Goal: Check status: Check status

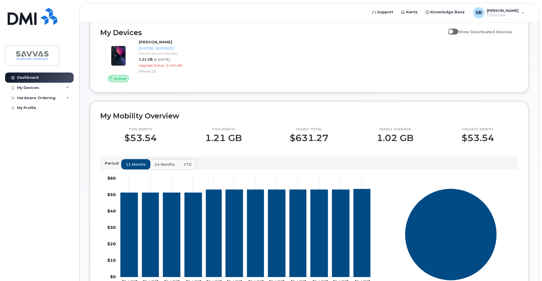
scroll to position [60, 0]
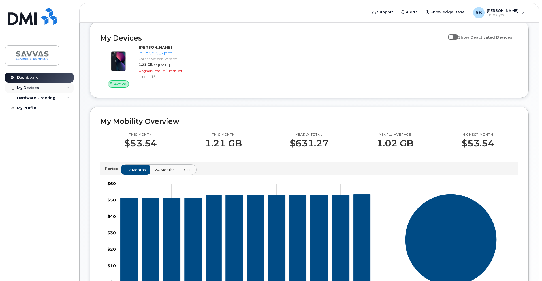
click at [41, 90] on div "My Devices" at bounding box center [39, 88] width 69 height 10
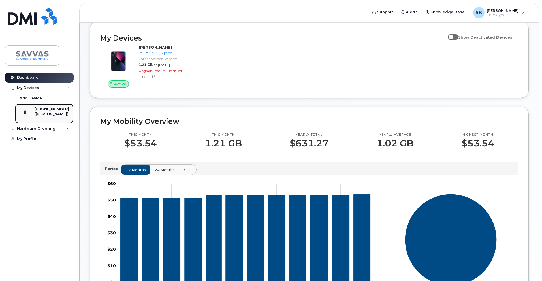
click at [50, 111] on div "[PHONE_NUMBER]" at bounding box center [52, 109] width 35 height 5
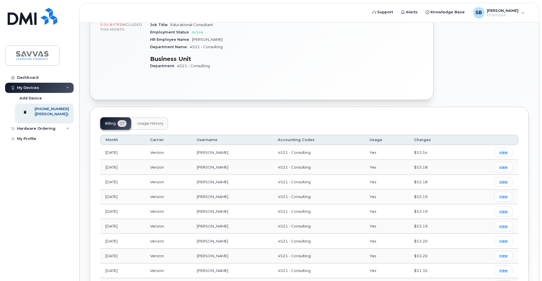
scroll to position [34, 0]
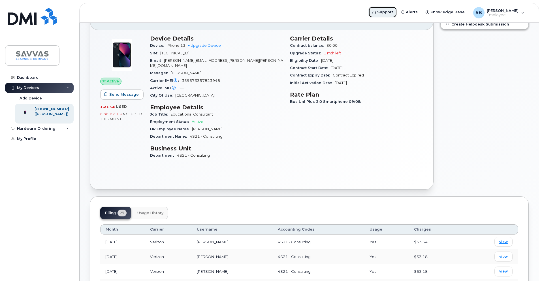
click at [393, 13] on span "Support" at bounding box center [385, 12] width 16 height 6
click at [393, 14] on span "Support" at bounding box center [385, 12] width 16 height 6
